Goal: Task Accomplishment & Management: Use online tool/utility

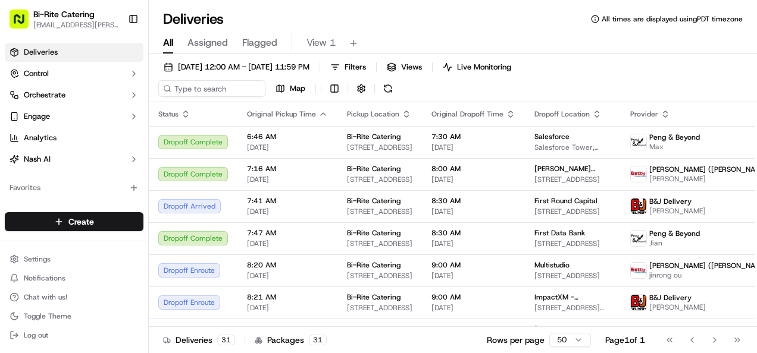
click at [295, 71] on span "09/18/2025 12:00 AM - 09/18/2025 11:59 PM" at bounding box center [243, 67] width 131 height 11
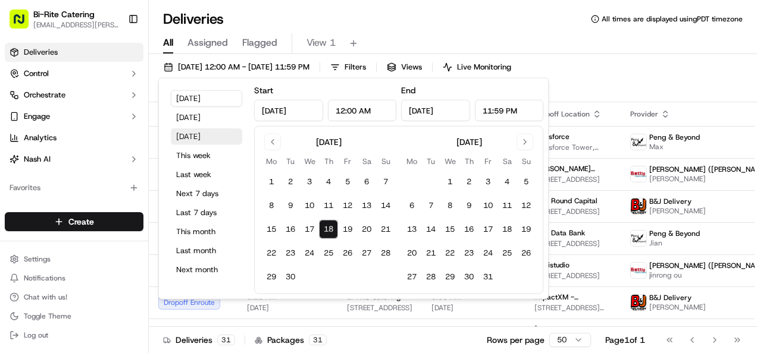
click at [214, 136] on button "Tomorrow" at bounding box center [206, 137] width 71 height 17
type input "Sep 19, 2025"
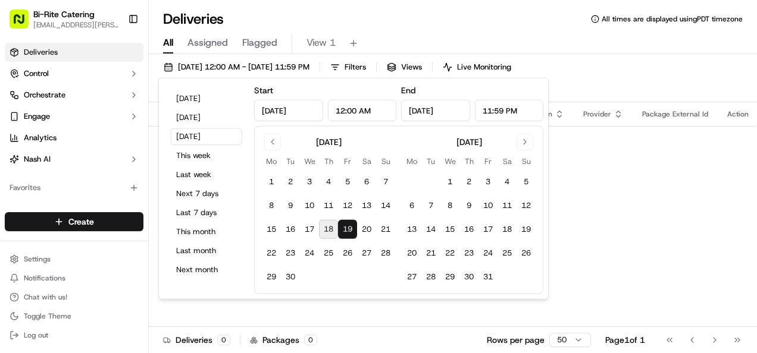
click at [480, 37] on div "All Assigned Flagged View 1" at bounding box center [453, 43] width 608 height 21
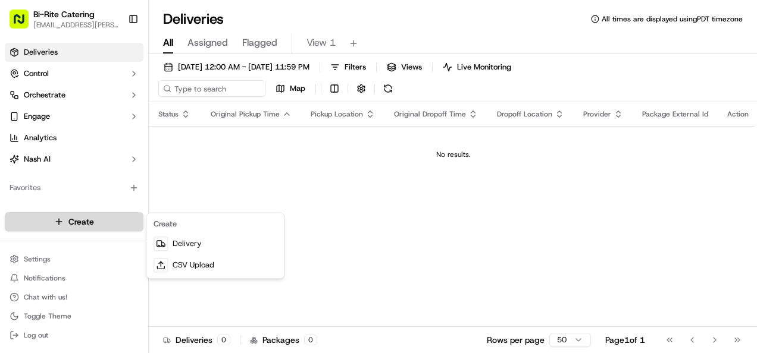
click at [112, 221] on html "Bi-Rite Catering lupe.muniz@biritemarket.com Toggle Sidebar Deliveries Control …" at bounding box center [378, 176] width 757 height 353
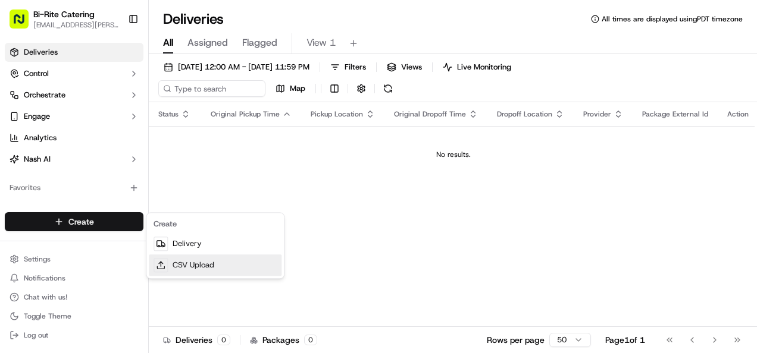
click at [195, 259] on link "CSV Upload" at bounding box center [215, 265] width 133 height 21
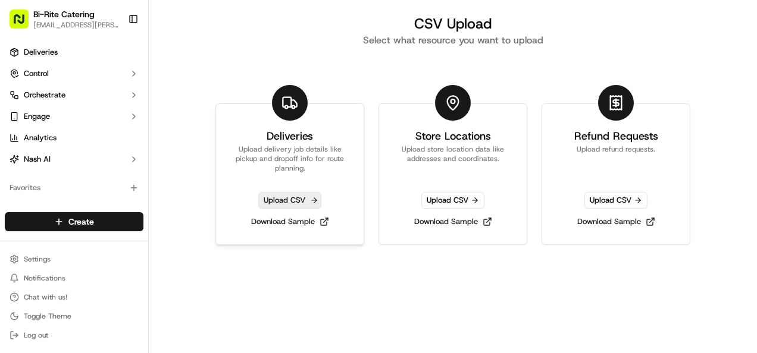
click at [298, 197] on span "Upload CSV" at bounding box center [289, 200] width 63 height 17
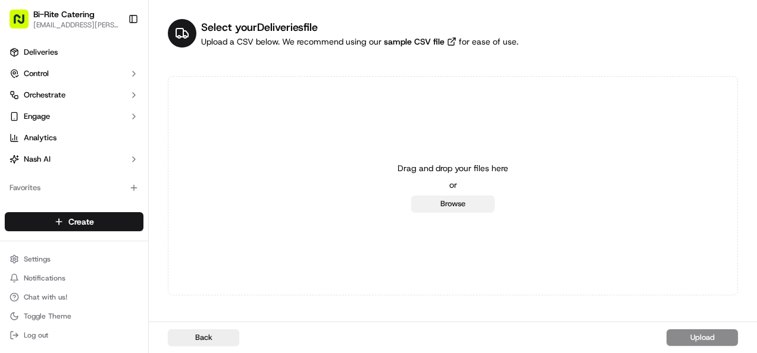
click at [425, 199] on button "Browse" at bounding box center [452, 204] width 83 height 17
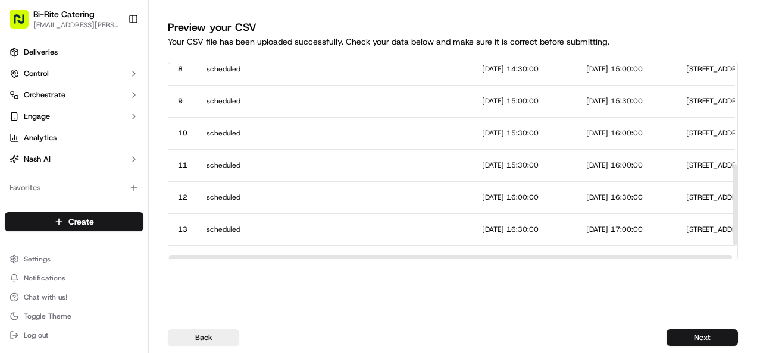
scroll to position [280, 0]
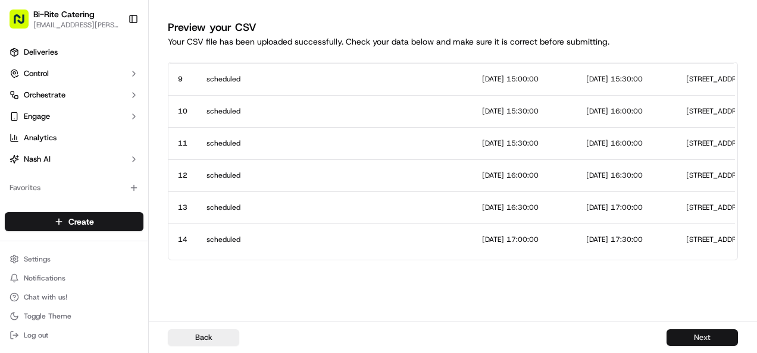
click at [718, 335] on button "Next" at bounding box center [701, 338] width 71 height 17
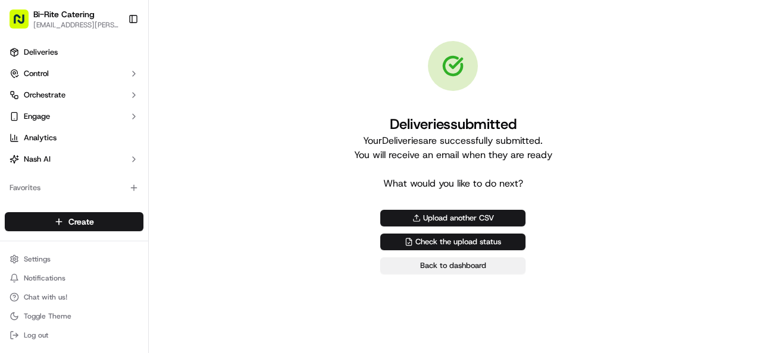
click at [508, 266] on link "Back to dashboard" at bounding box center [452, 266] width 145 height 17
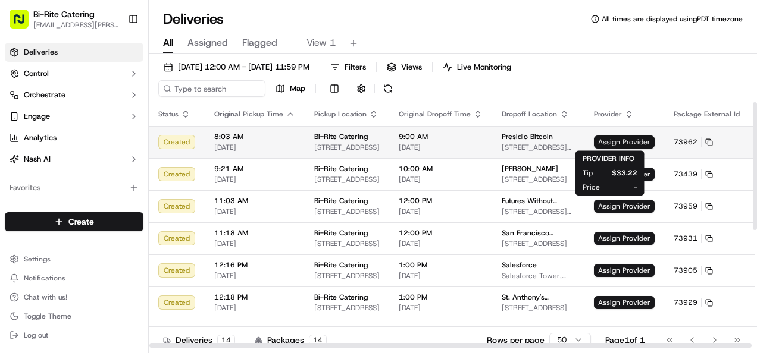
click at [597, 142] on span "Assign Provider" at bounding box center [624, 142] width 61 height 13
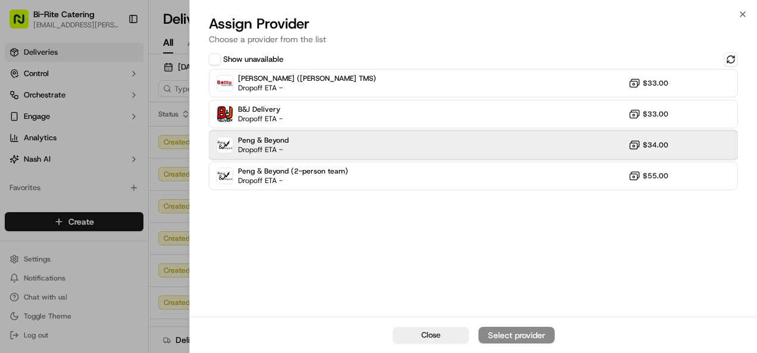
click at [523, 140] on div "Peng & Beyond Dropoff ETA - $34.00" at bounding box center [473, 145] width 529 height 29
click at [505, 329] on button "Assign Provider" at bounding box center [516, 335] width 76 height 17
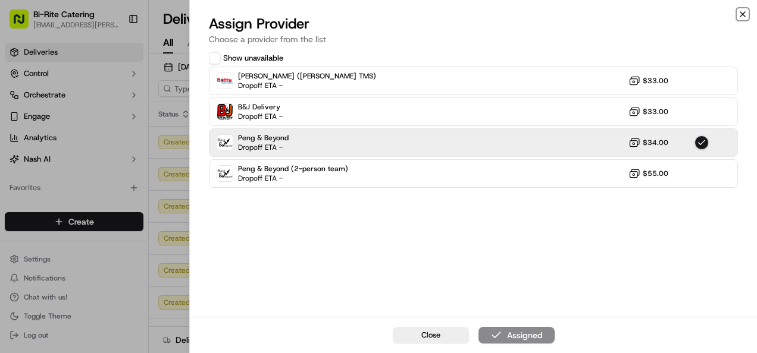
click at [741, 15] on icon "button" at bounding box center [742, 14] width 5 height 5
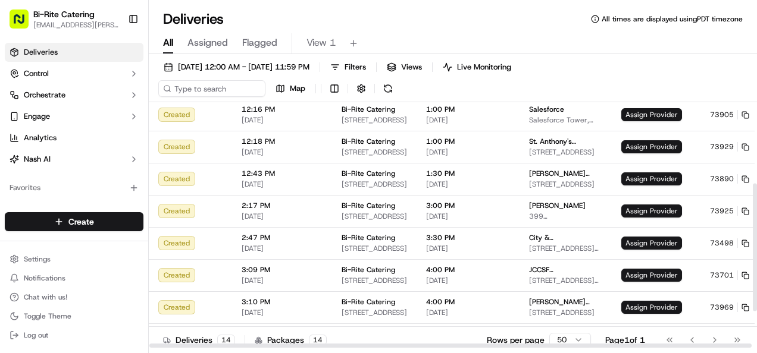
scroll to position [227, 0]
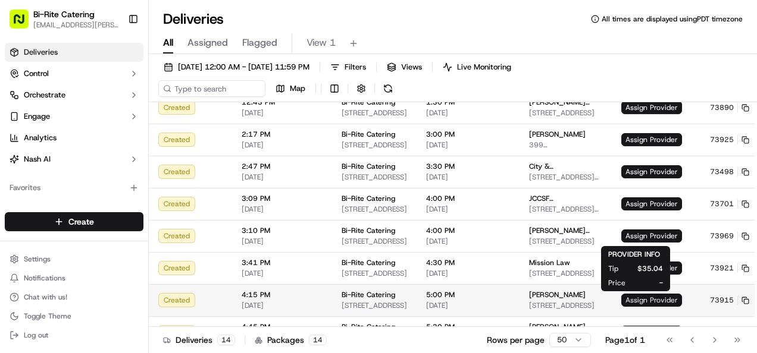
click at [628, 303] on span "Assign Provider" at bounding box center [651, 300] width 61 height 13
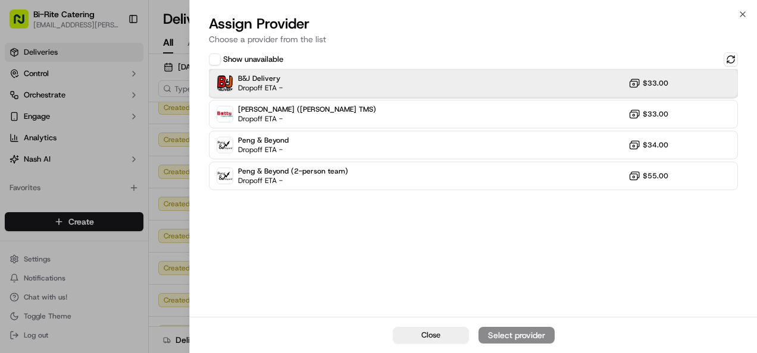
click at [451, 82] on div "B&J Delivery Dropoff ETA - $33.00" at bounding box center [473, 83] width 529 height 29
click at [510, 331] on div "Assign Provider" at bounding box center [516, 336] width 58 height 12
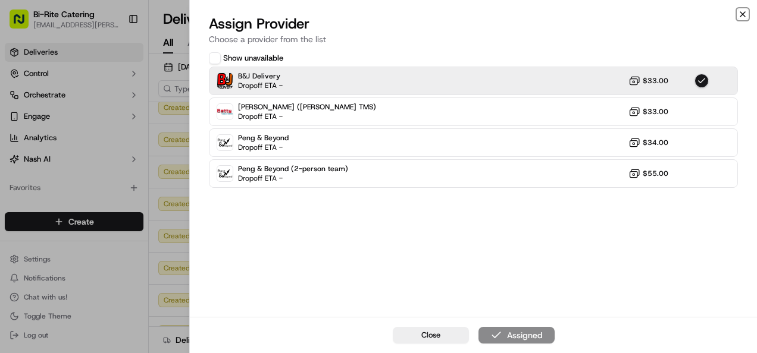
click at [743, 12] on icon "button" at bounding box center [743, 15] width 10 height 10
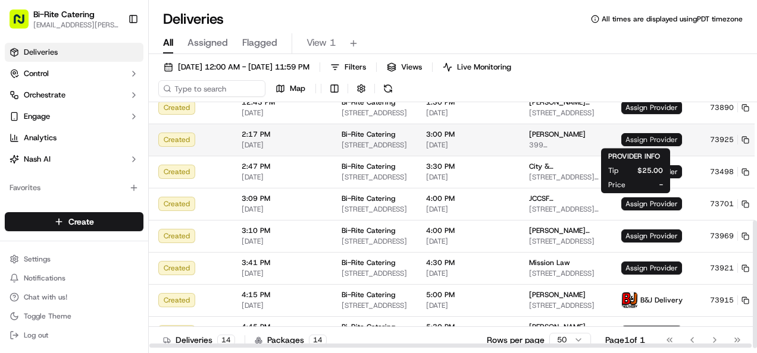
click at [640, 137] on span "Assign Provider" at bounding box center [651, 139] width 61 height 13
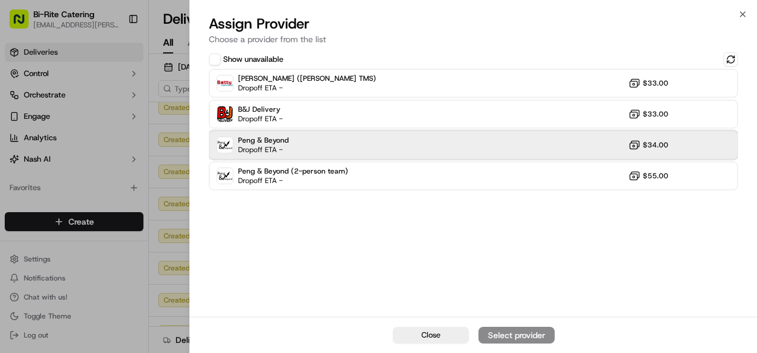
click at [553, 139] on div "Peng & Beyond Dropoff ETA - $34.00" at bounding box center [473, 145] width 529 height 29
click at [525, 337] on div "Assign Provider" at bounding box center [516, 336] width 58 height 12
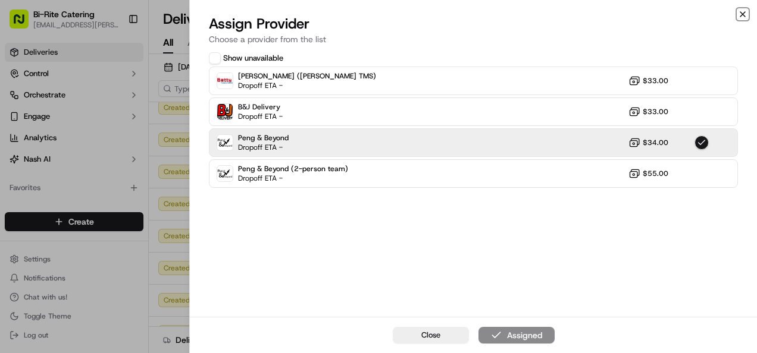
click at [740, 12] on icon "button" at bounding box center [742, 14] width 5 height 5
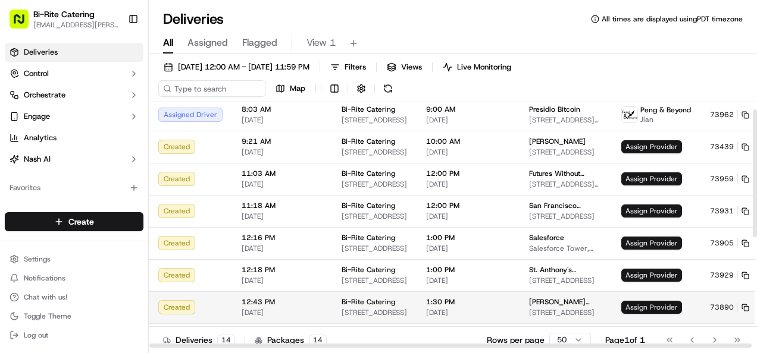
scroll to position [0, 0]
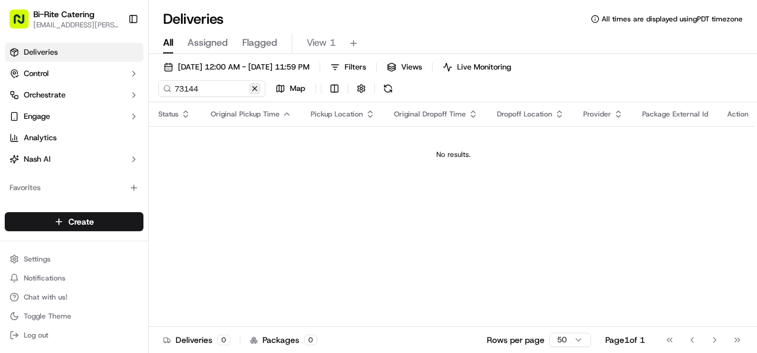
click at [259, 87] on button at bounding box center [255, 89] width 12 height 12
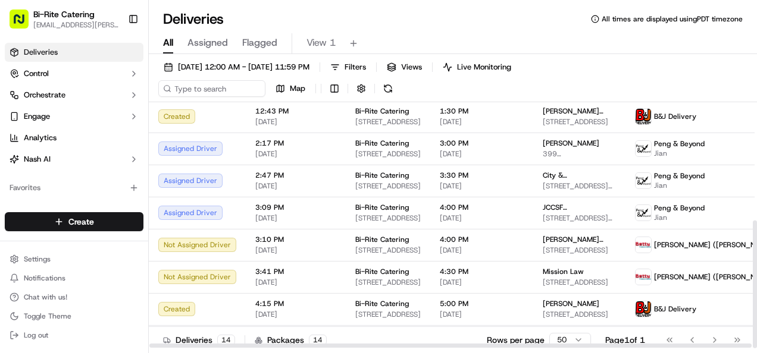
scroll to position [227, 0]
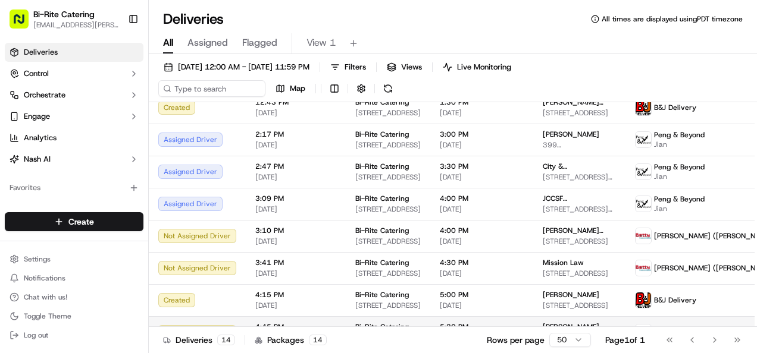
click at [630, 322] on td "[PERSON_NAME] ([PERSON_NAME] TMS)" at bounding box center [713, 333] width 176 height 32
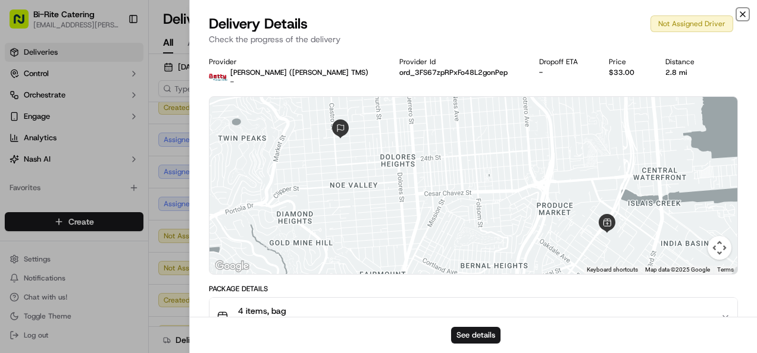
click at [741, 15] on icon "button" at bounding box center [742, 14] width 5 height 5
